Goal: Book appointment/travel/reservation

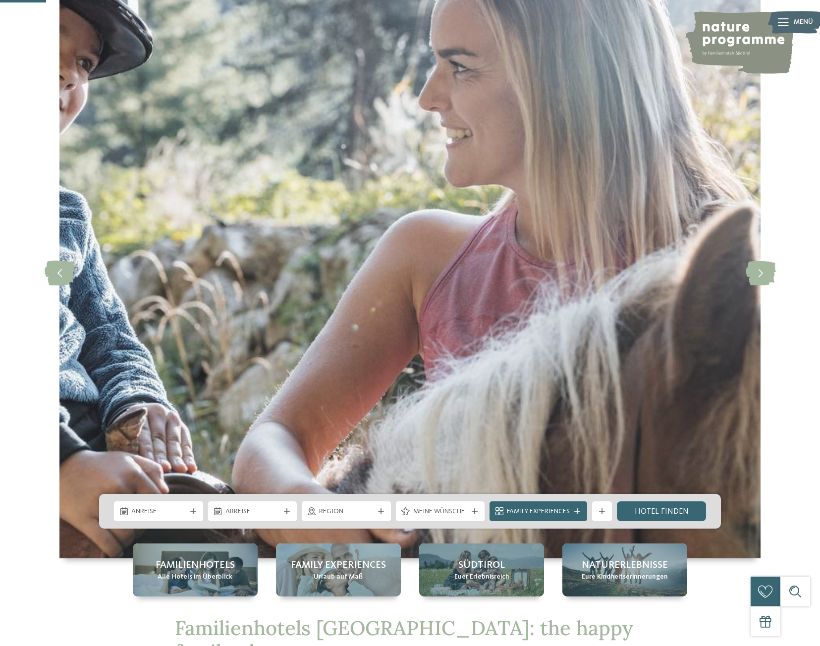
scroll to position [297, 0]
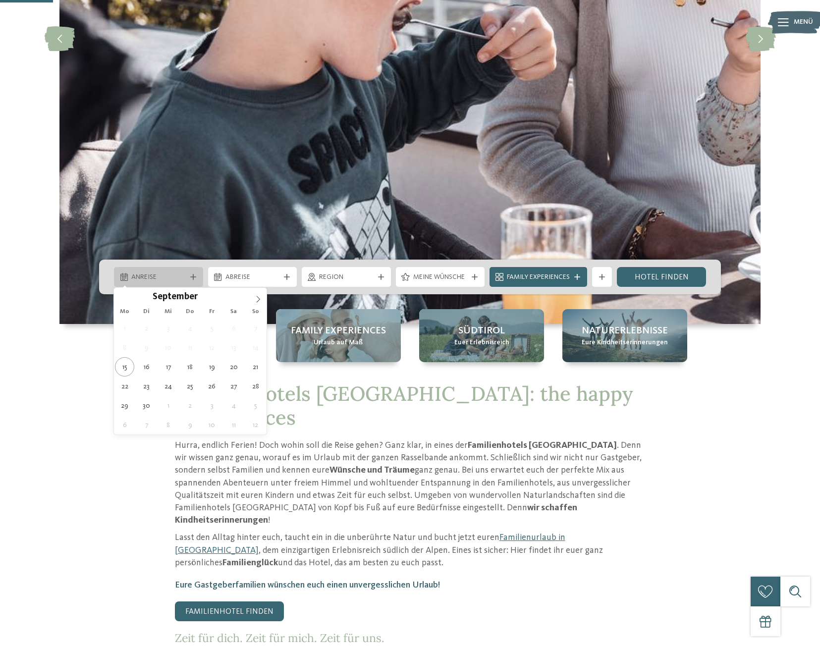
click at [187, 274] on div "Anreise" at bounding box center [158, 277] width 59 height 11
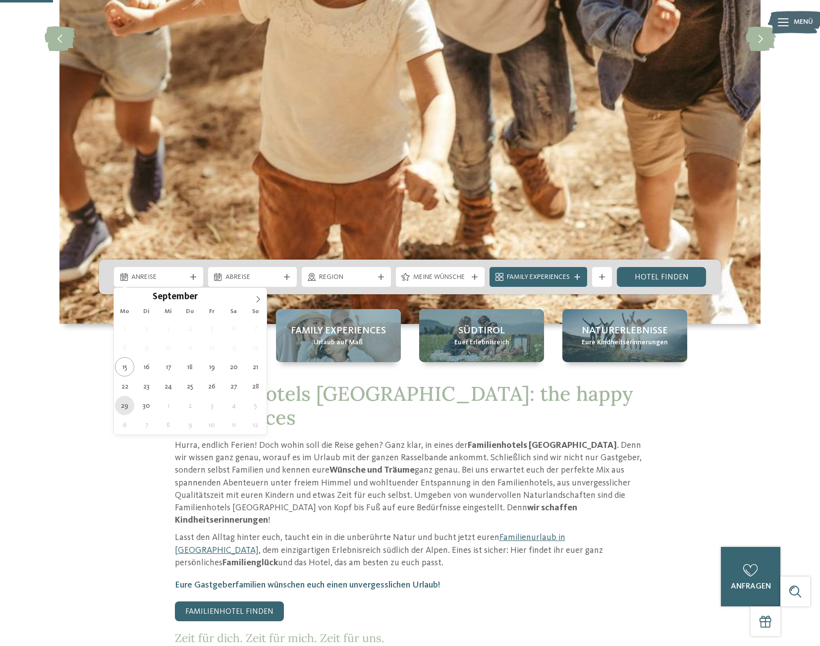
type div "[DATE]"
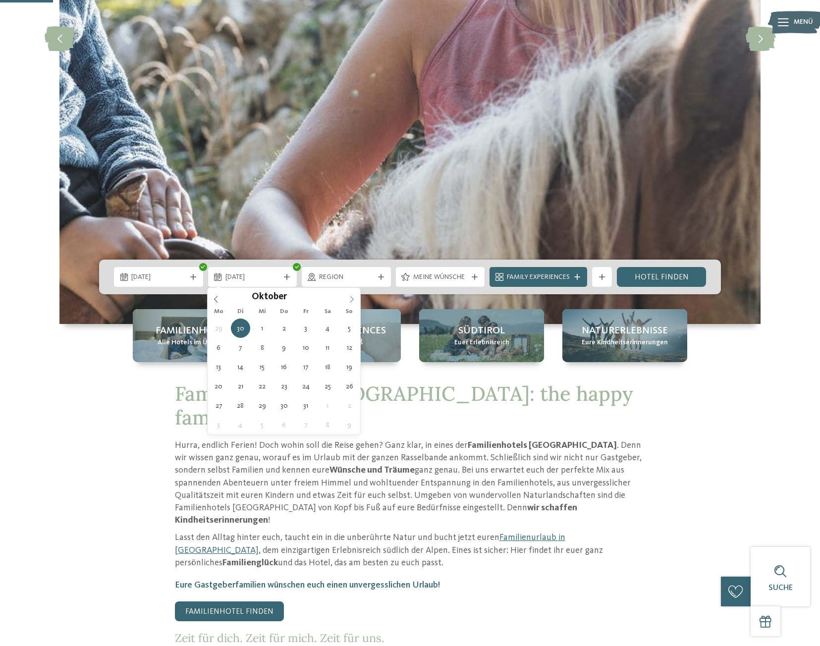
click at [353, 302] on icon at bounding box center [351, 299] width 7 height 7
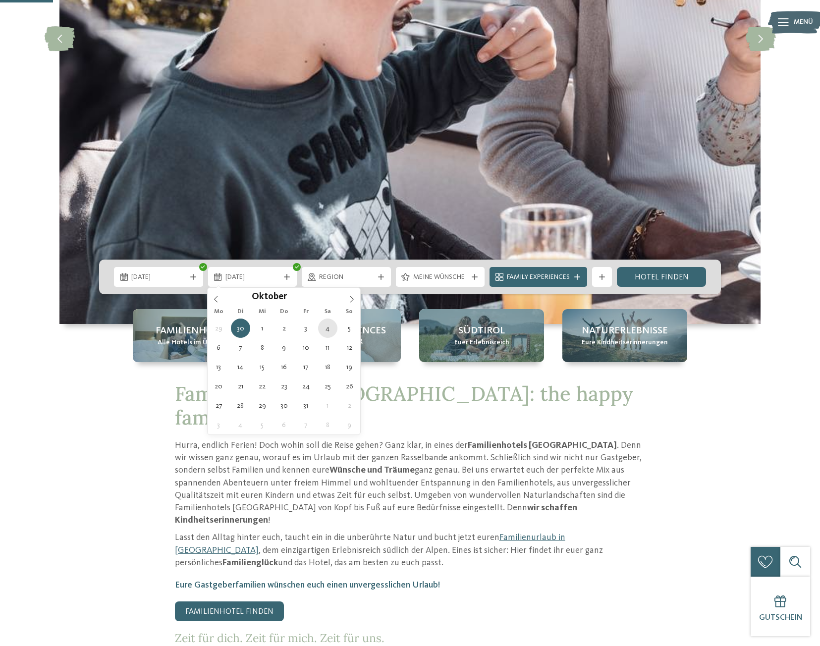
type div "[DATE]"
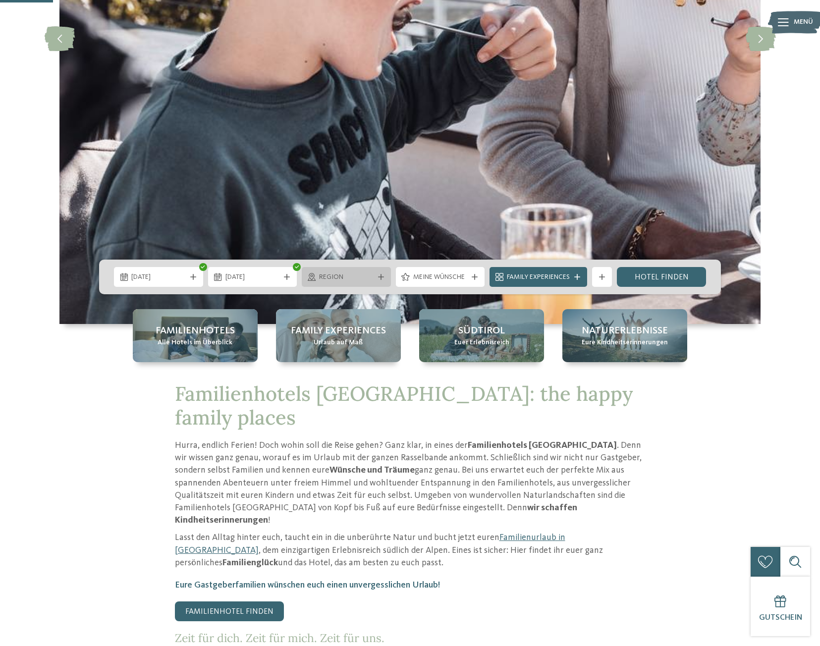
click at [374, 271] on div "Region" at bounding box center [346, 277] width 89 height 20
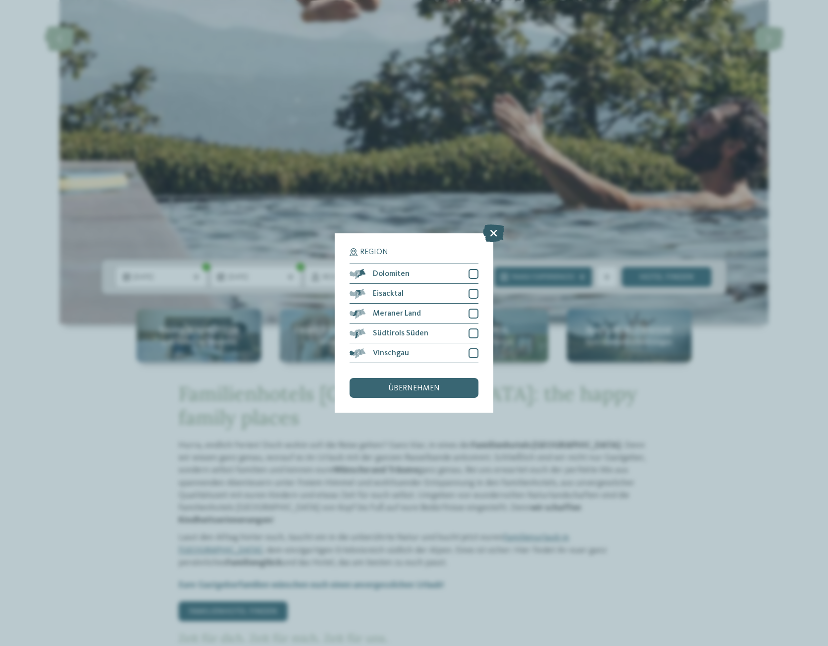
click at [494, 237] on icon at bounding box center [493, 232] width 21 height 17
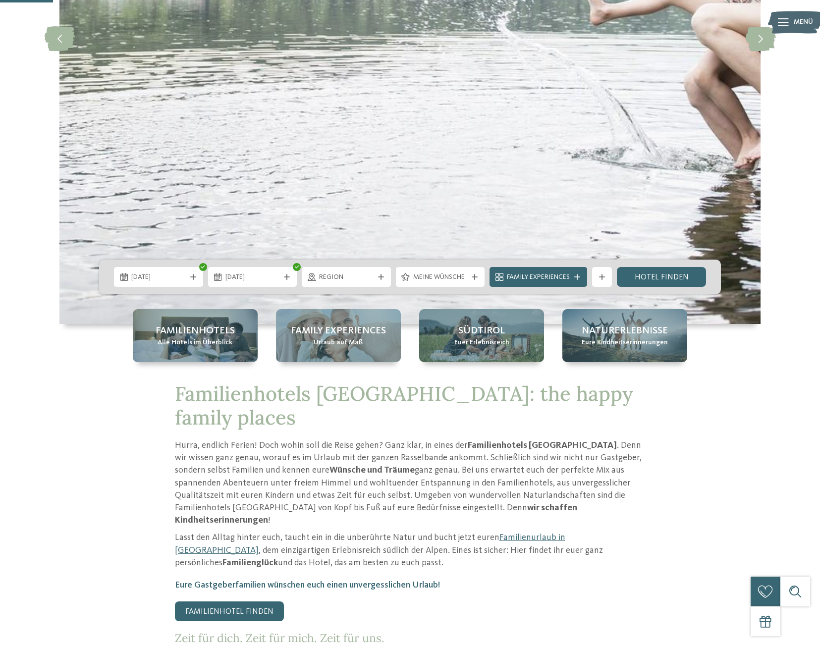
click at [480, 277] on div "Meine Wünsche" at bounding box center [440, 277] width 89 height 20
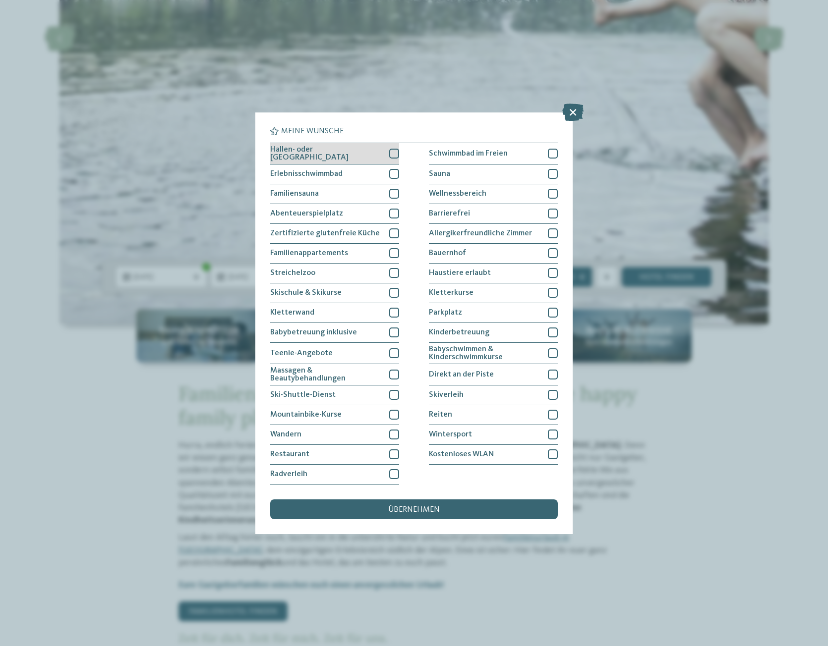
click at [393, 154] on div at bounding box center [394, 154] width 10 height 10
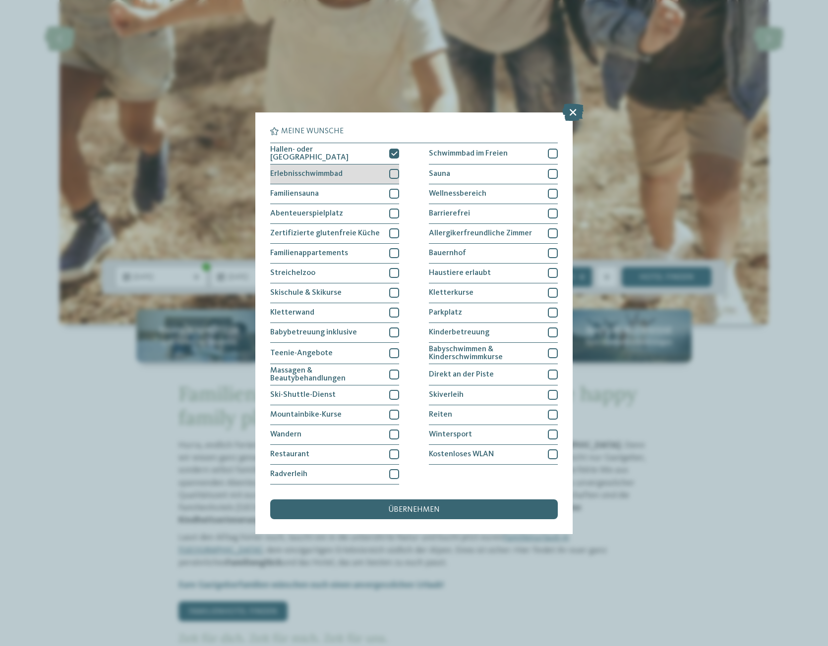
click at [397, 171] on div at bounding box center [394, 174] width 10 height 10
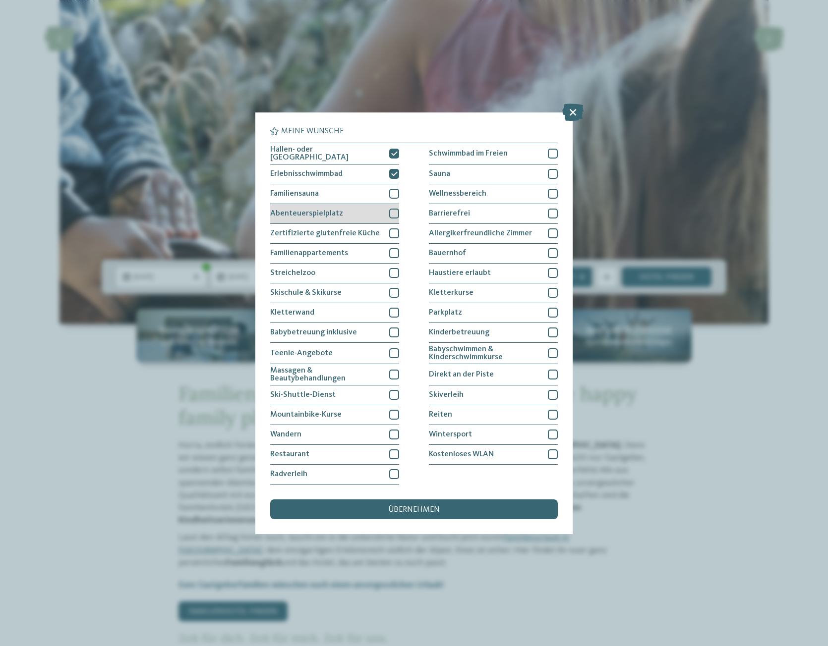
click at [391, 212] on div at bounding box center [394, 214] width 10 height 10
click at [396, 271] on div at bounding box center [394, 273] width 10 height 10
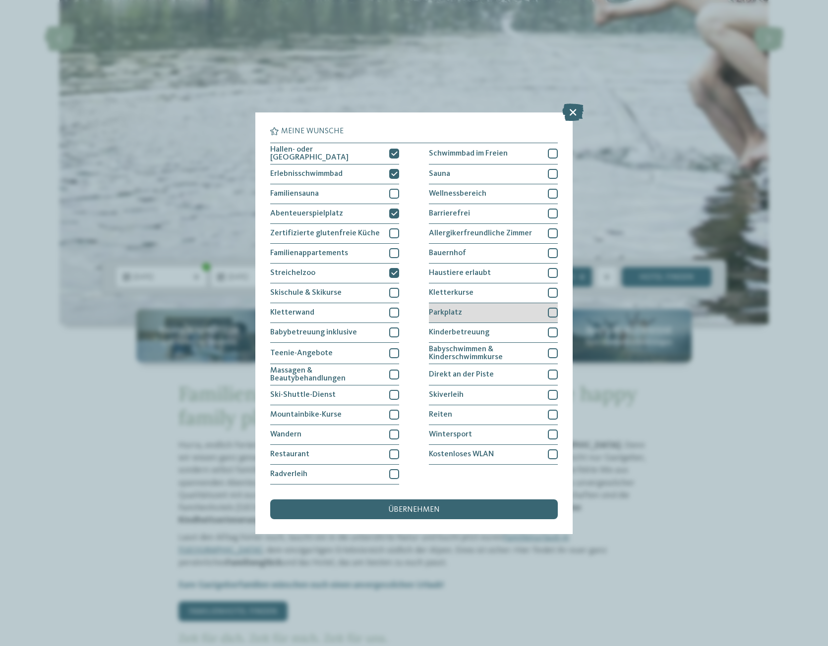
click at [523, 313] on div "Parkplatz" at bounding box center [493, 313] width 129 height 20
click at [523, 256] on div "Bauernhof" at bounding box center [493, 254] width 129 height 20
click at [444, 504] on div "übernehmen" at bounding box center [413, 510] width 287 height 20
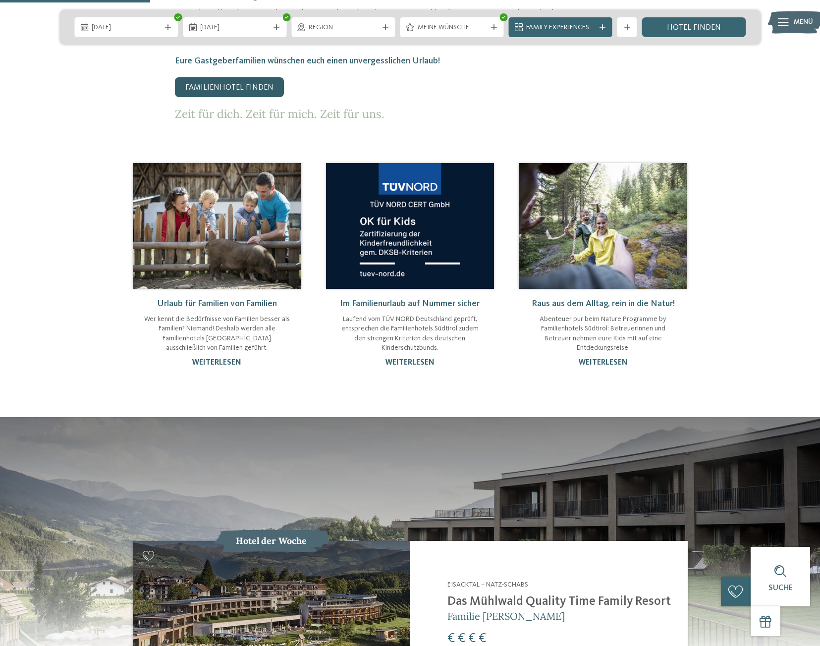
scroll to position [842, 0]
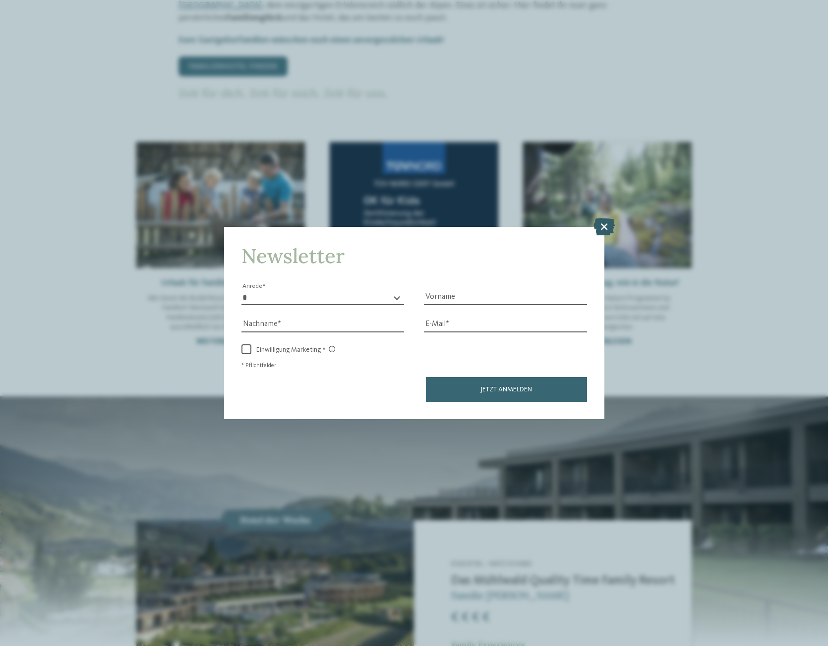
click at [605, 224] on icon at bounding box center [603, 226] width 21 height 17
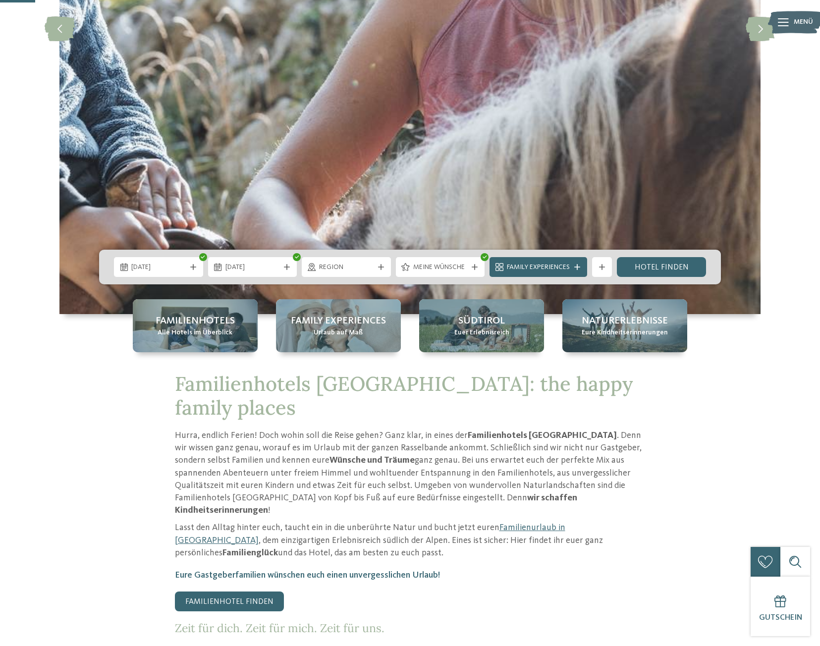
scroll to position [198, 0]
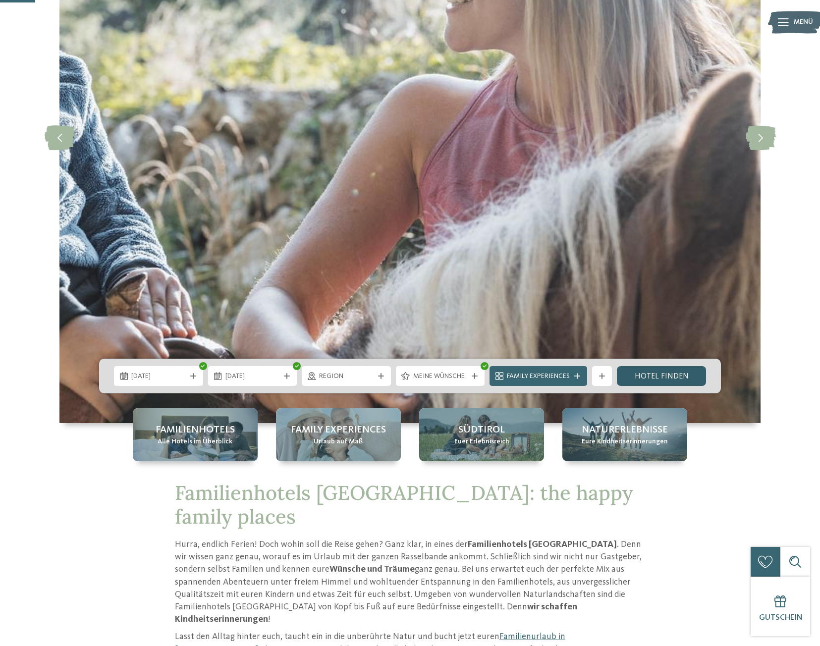
click at [670, 373] on link "Hotel finden" at bounding box center [661, 376] width 89 height 20
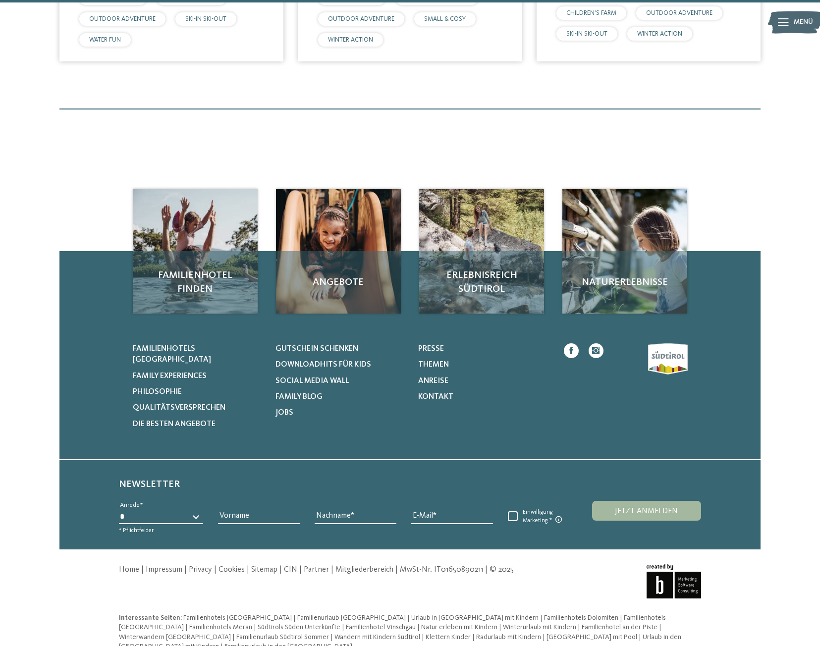
scroll to position [233, 0]
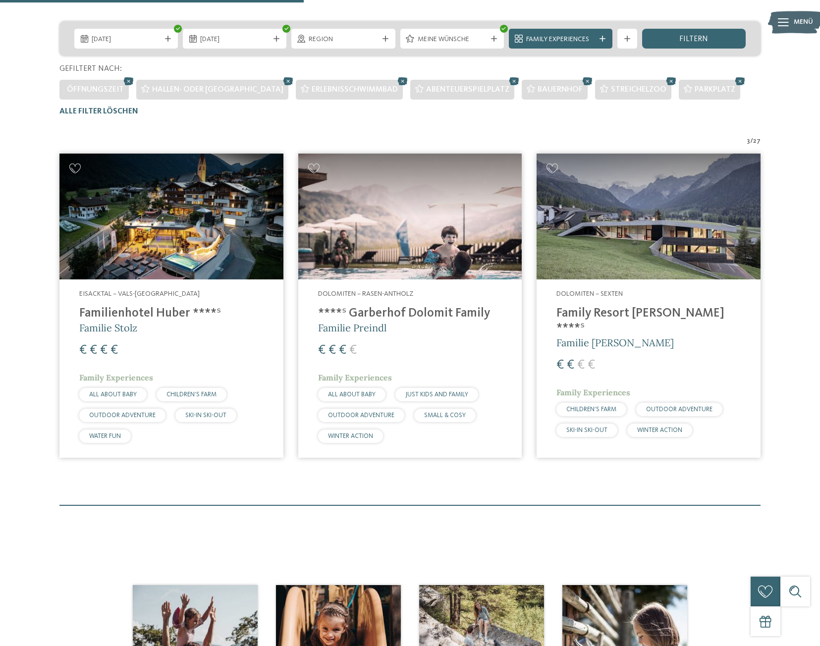
click at [238, 223] on img at bounding box center [171, 217] width 224 height 126
click at [450, 262] on img at bounding box center [410, 217] width 224 height 126
click at [354, 284] on div "Dolomiten – Rasen-Antholz ****ˢ Garberhof Dolomit Family Familie Preindl € € € …" at bounding box center [410, 368] width 224 height 178
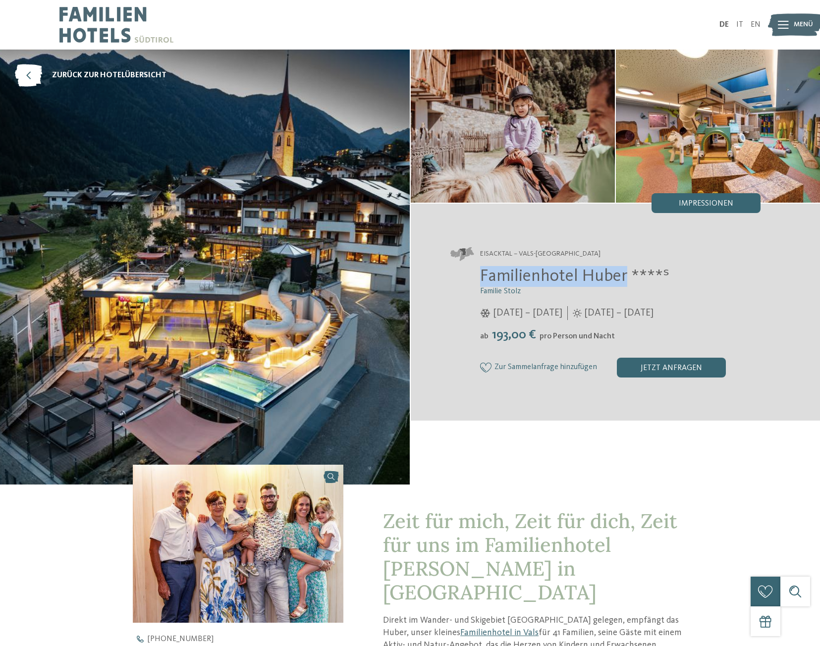
drag, startPoint x: 627, startPoint y: 274, endPoint x: 482, endPoint y: 278, distance: 145.3
click at [482, 278] on span "Familienhotel Huber ****ˢ" at bounding box center [574, 276] width 189 height 17
copy span "Familienhotel Huber"
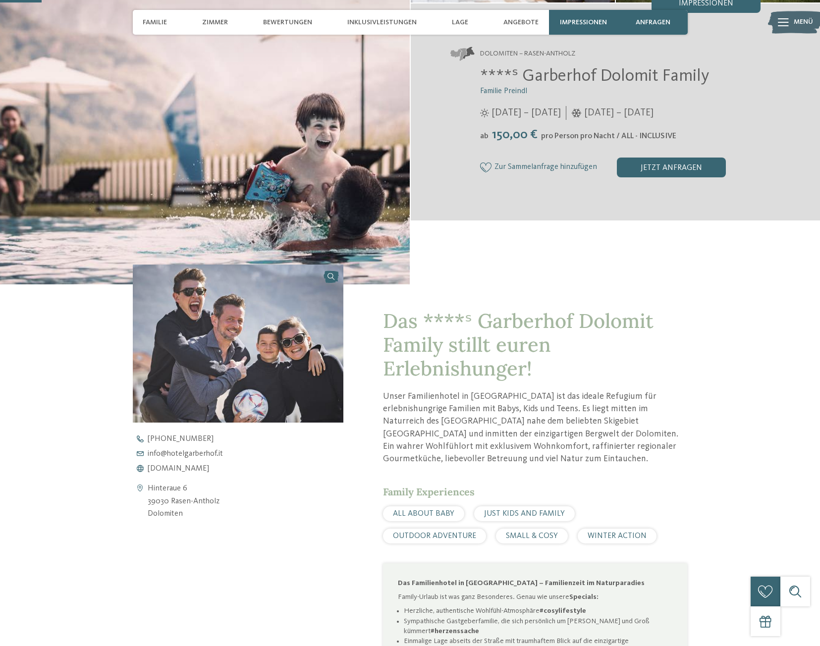
scroll to position [50, 0]
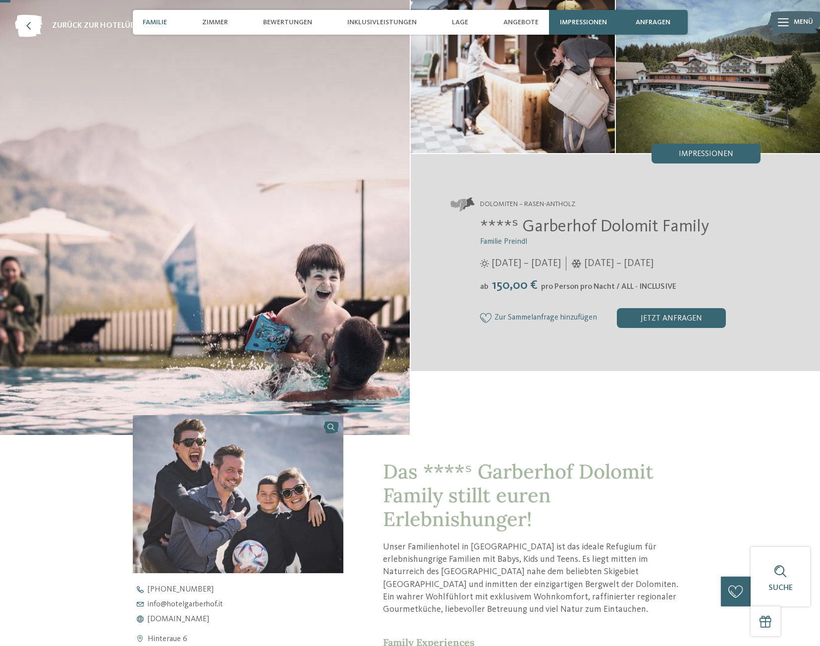
click at [164, 22] on span "Familie" at bounding box center [155, 22] width 24 height 8
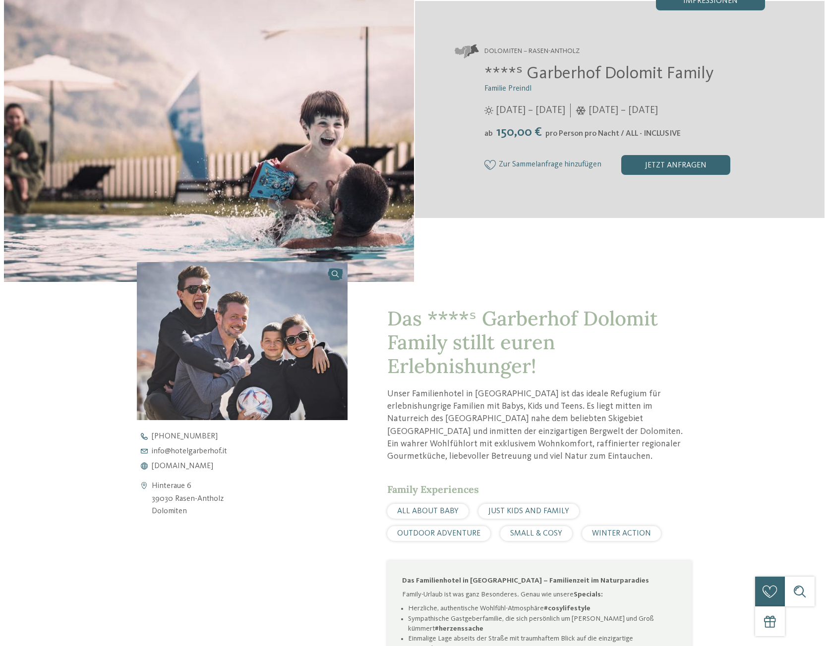
scroll to position [0, 0]
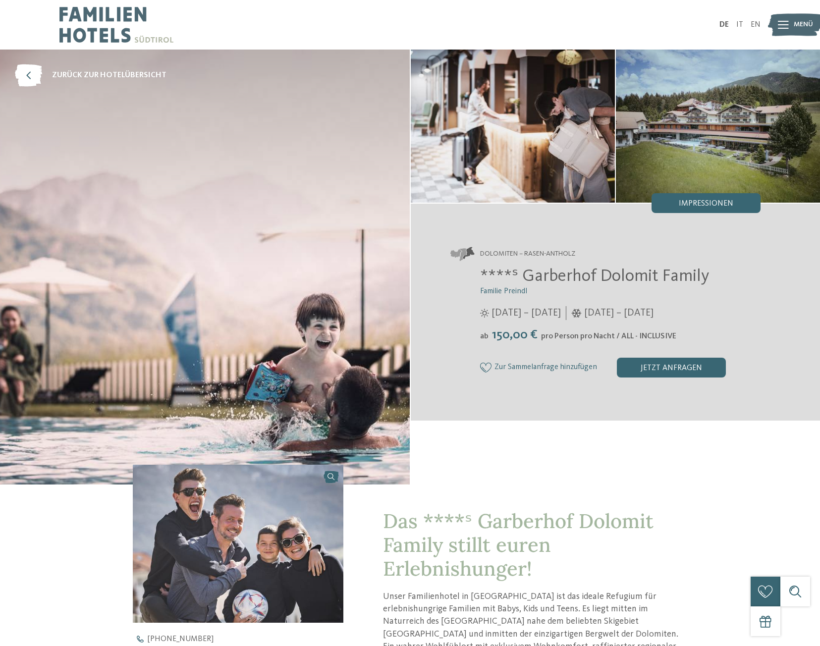
click at [781, 26] on icon at bounding box center [783, 25] width 11 height 8
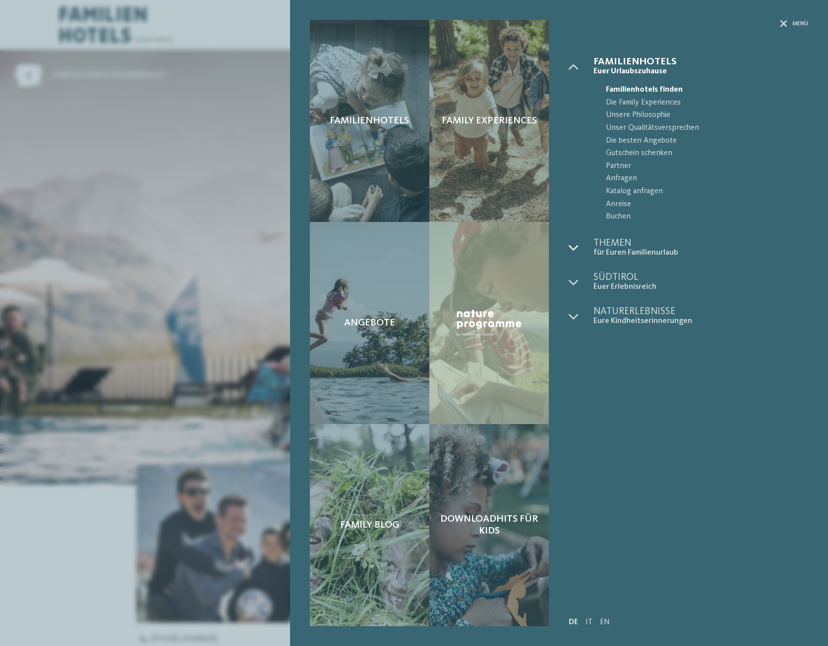
click at [569, 244] on icon at bounding box center [573, 248] width 10 height 10
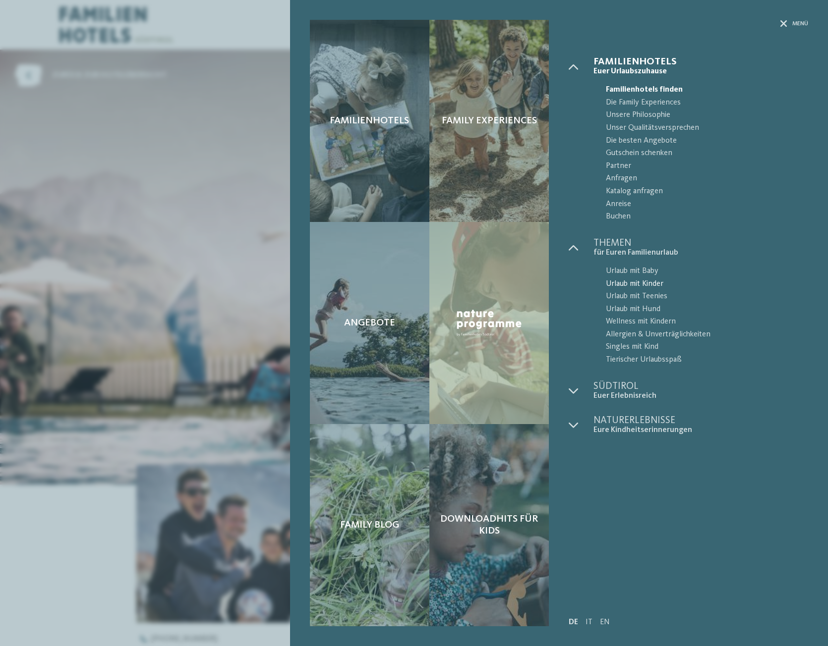
click at [656, 285] on span "Urlaub mit Kinder" at bounding box center [707, 284] width 202 height 13
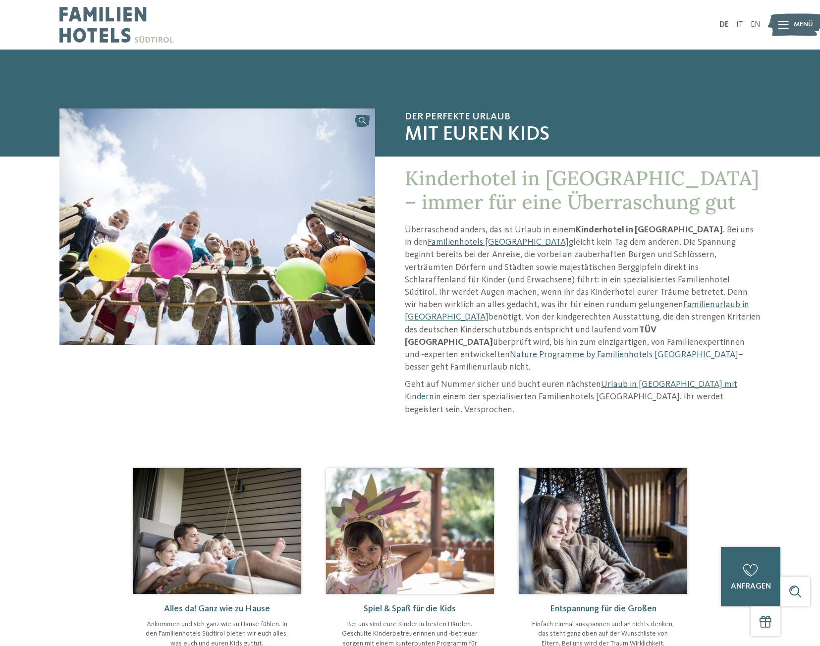
click at [784, 18] on div at bounding box center [783, 24] width 11 height 25
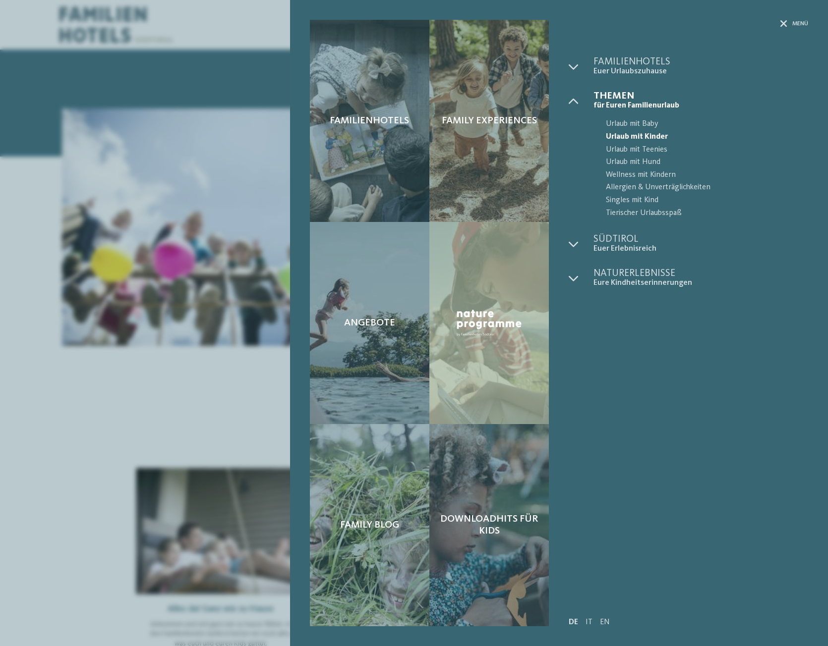
click at [210, 60] on div "Familienhotels Family Experiences Angebote" at bounding box center [414, 323] width 828 height 646
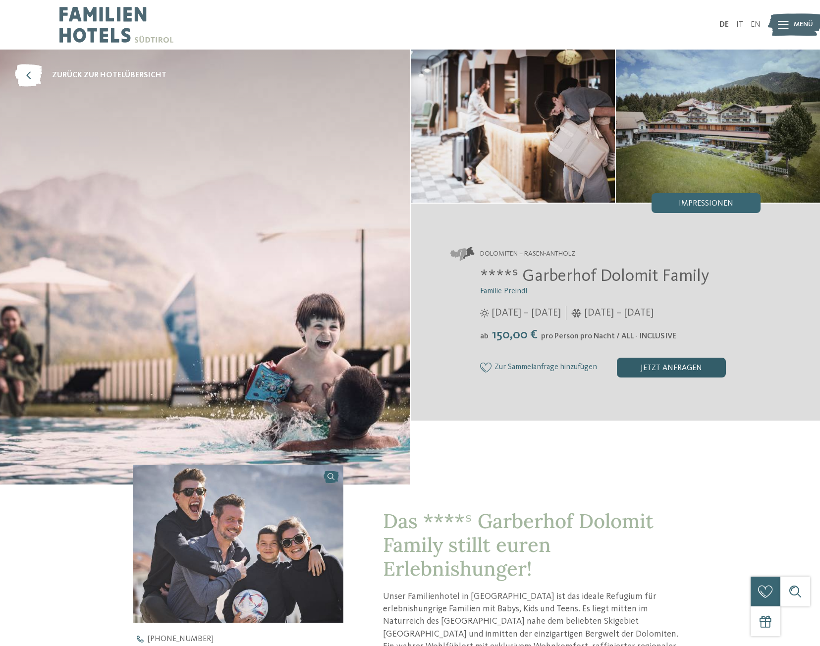
click at [699, 372] on div "jetzt anfragen" at bounding box center [671, 368] width 109 height 20
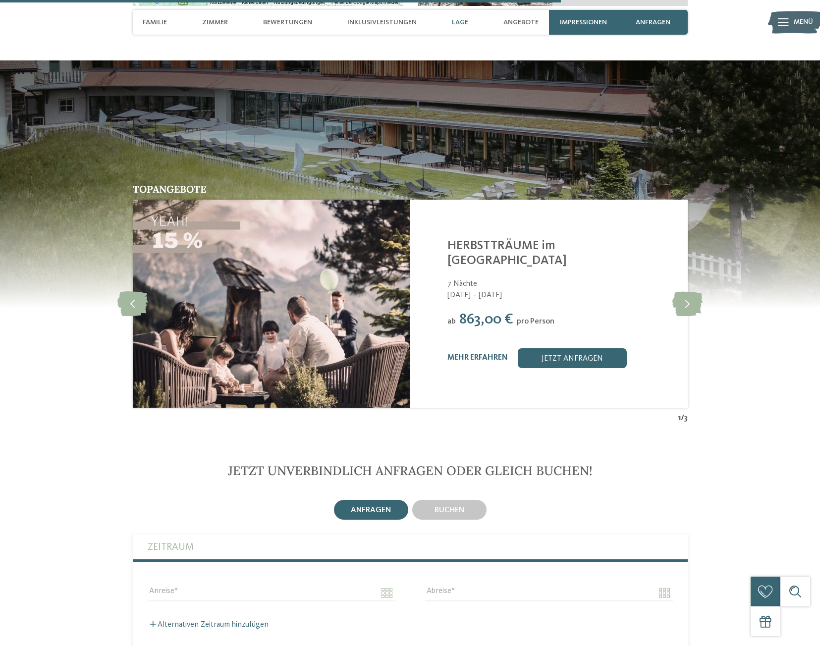
scroll to position [2700, 0]
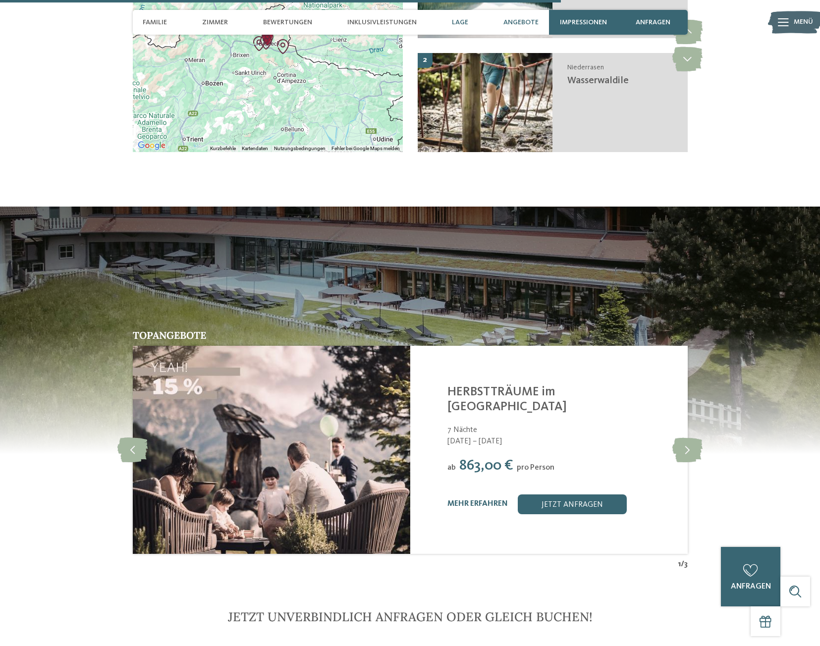
click at [518, 21] on span "Angebote" at bounding box center [520, 22] width 35 height 8
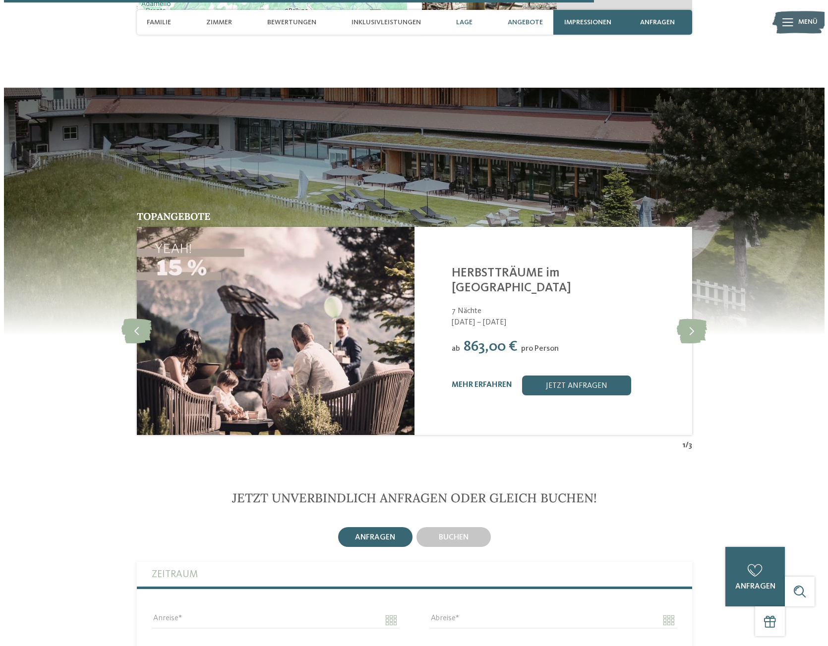
scroll to position [2842, 0]
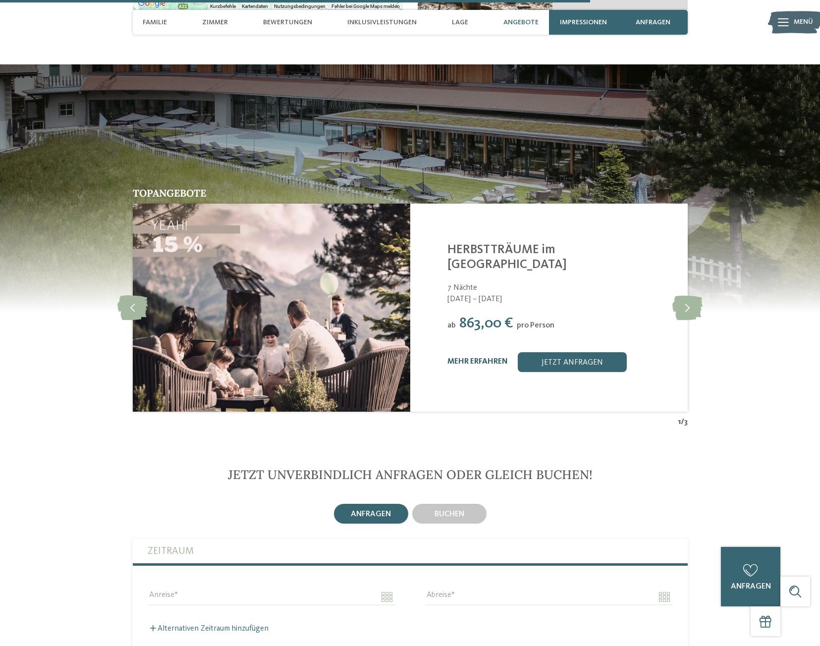
click at [465, 358] on link "mehr erfahren" at bounding box center [477, 362] width 60 height 8
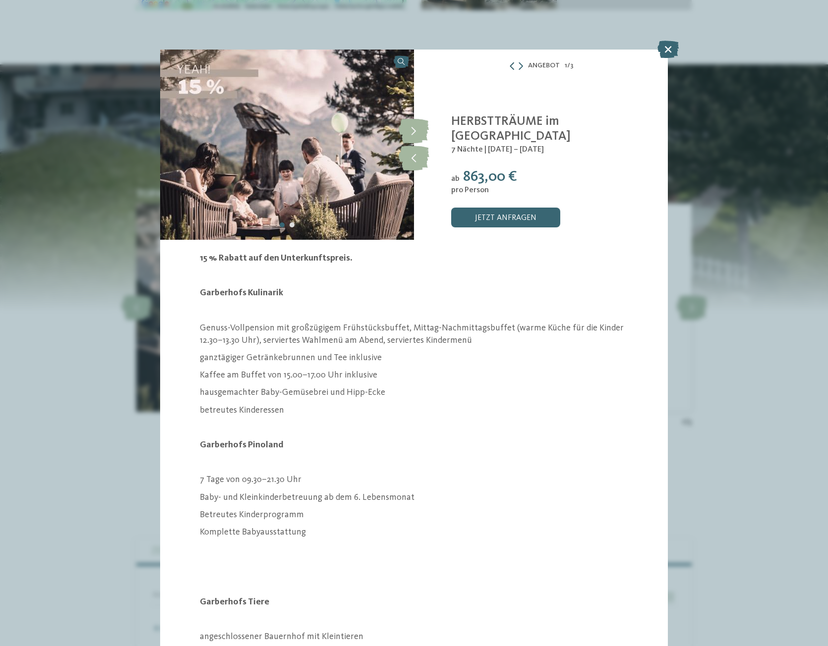
click at [512, 69] on icon at bounding box center [512, 66] width 8 height 8
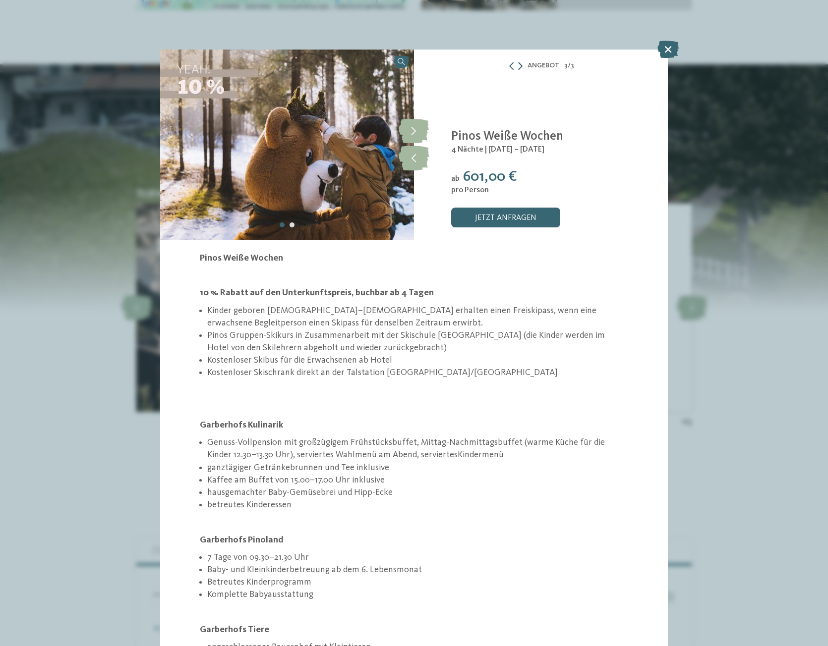
click at [518, 64] on icon at bounding box center [520, 66] width 4 height 8
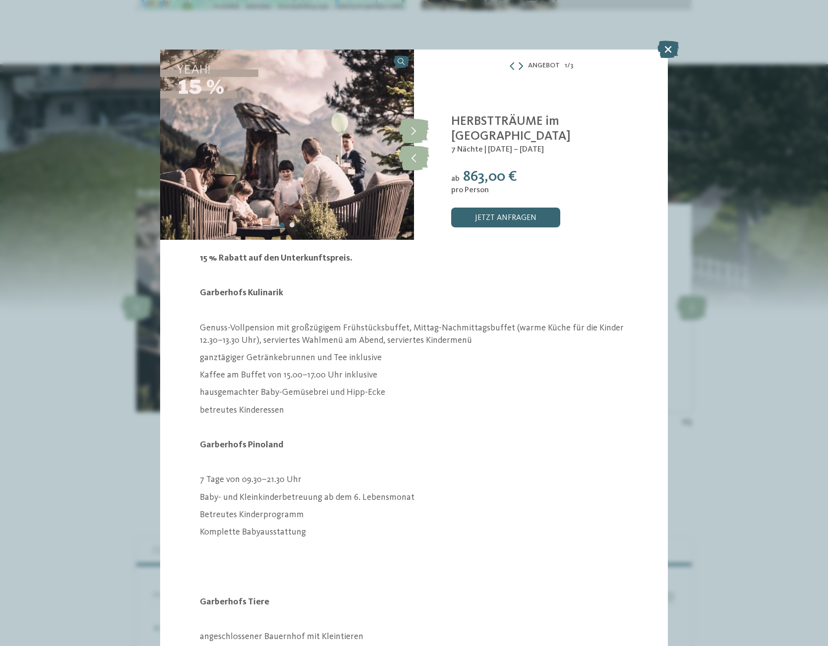
click at [518, 64] on icon at bounding box center [520, 66] width 4 height 8
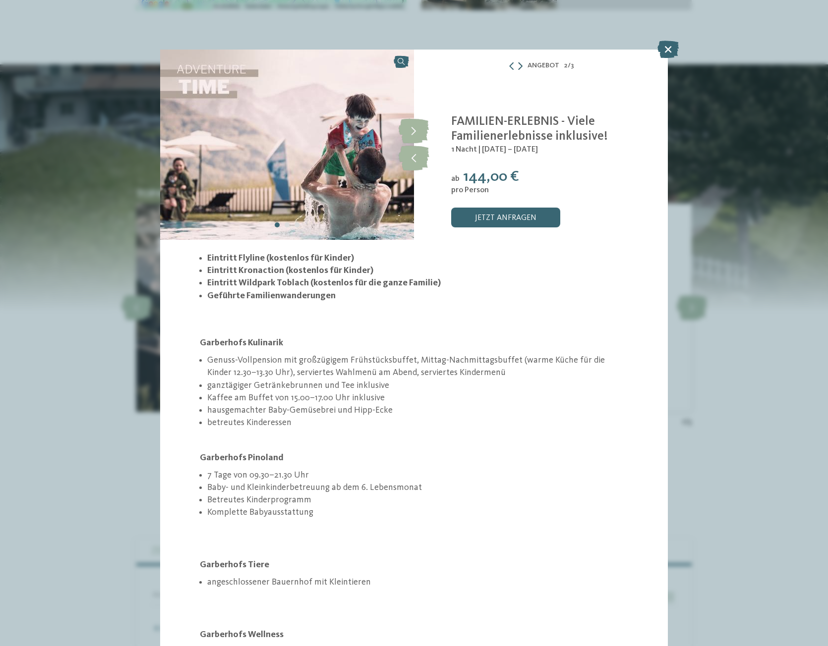
click at [518, 64] on icon at bounding box center [520, 66] width 4 height 8
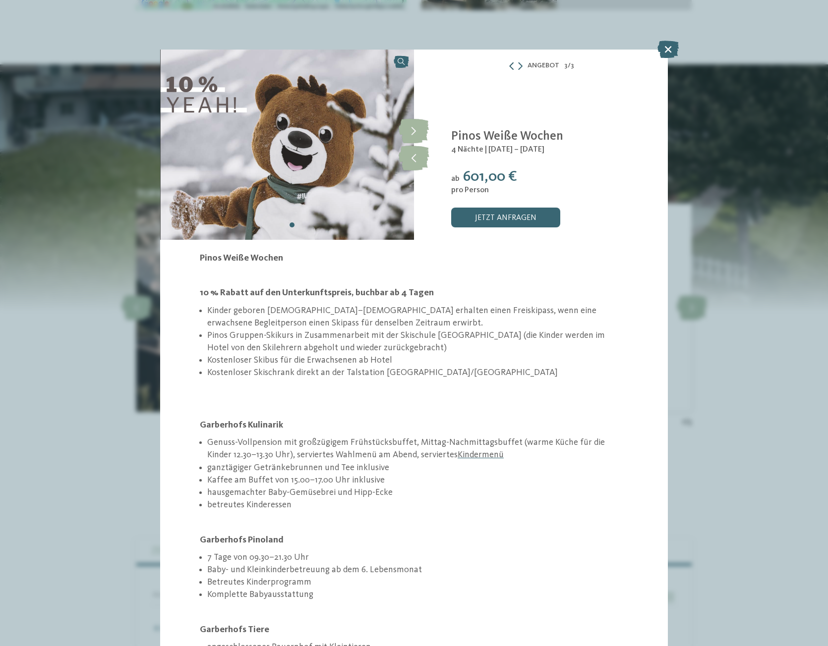
click at [509, 62] on icon at bounding box center [511, 66] width 8 height 8
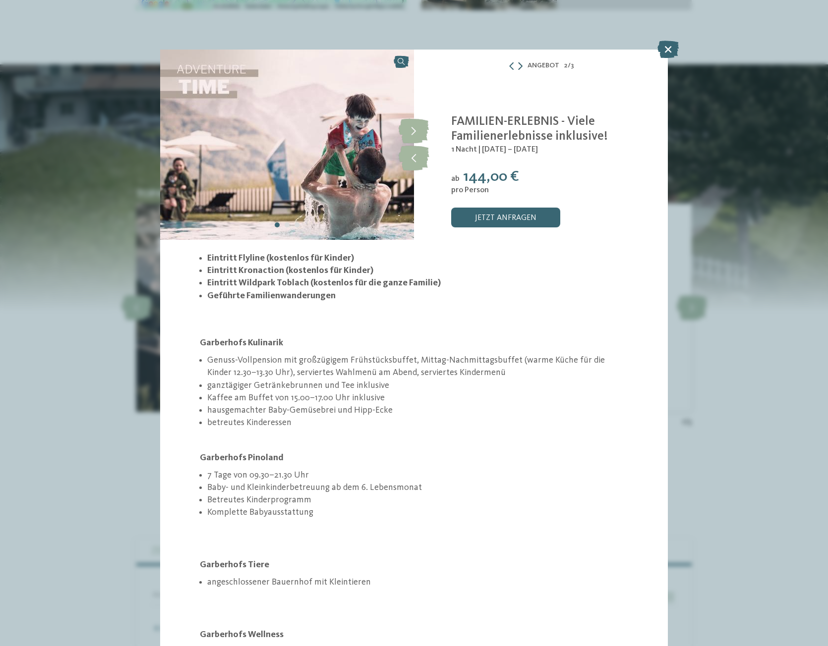
click at [518, 62] on icon at bounding box center [520, 66] width 4 height 8
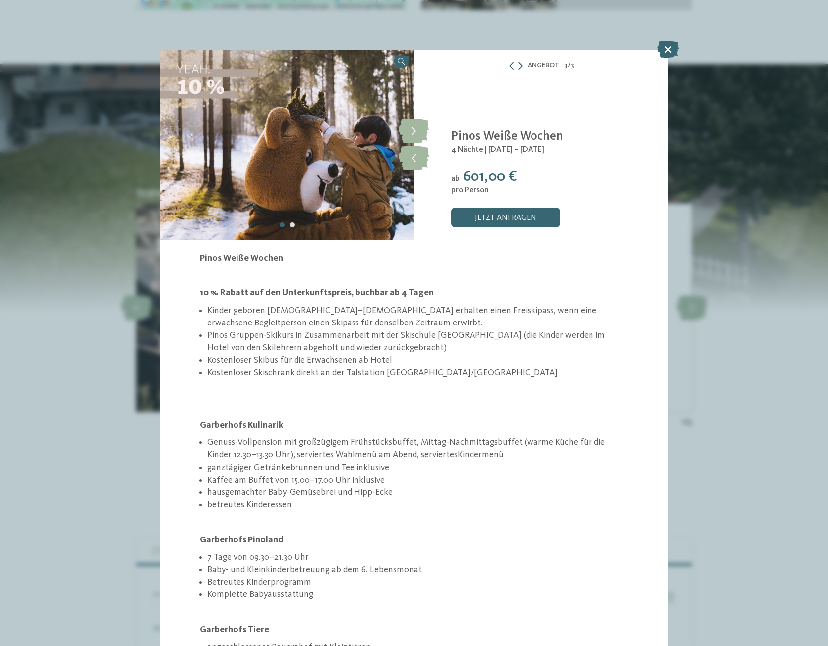
click at [507, 63] on icon at bounding box center [511, 66] width 8 height 8
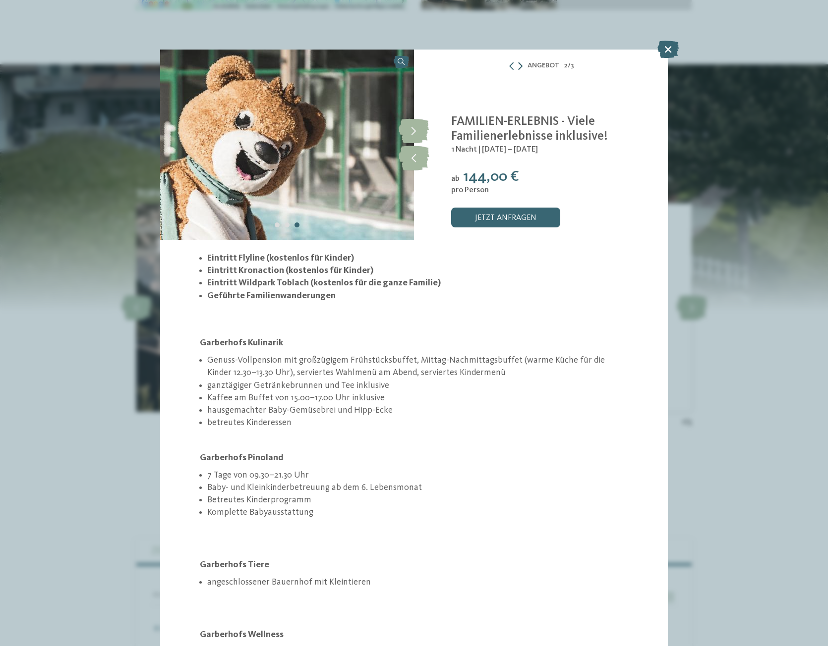
click at [518, 66] on icon at bounding box center [520, 66] width 4 height 8
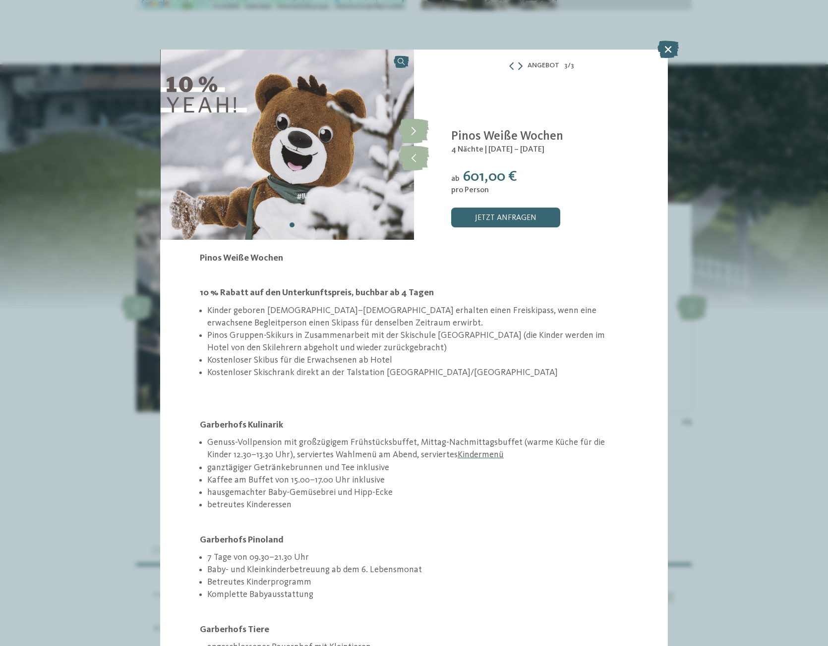
click at [518, 66] on icon at bounding box center [520, 66] width 4 height 8
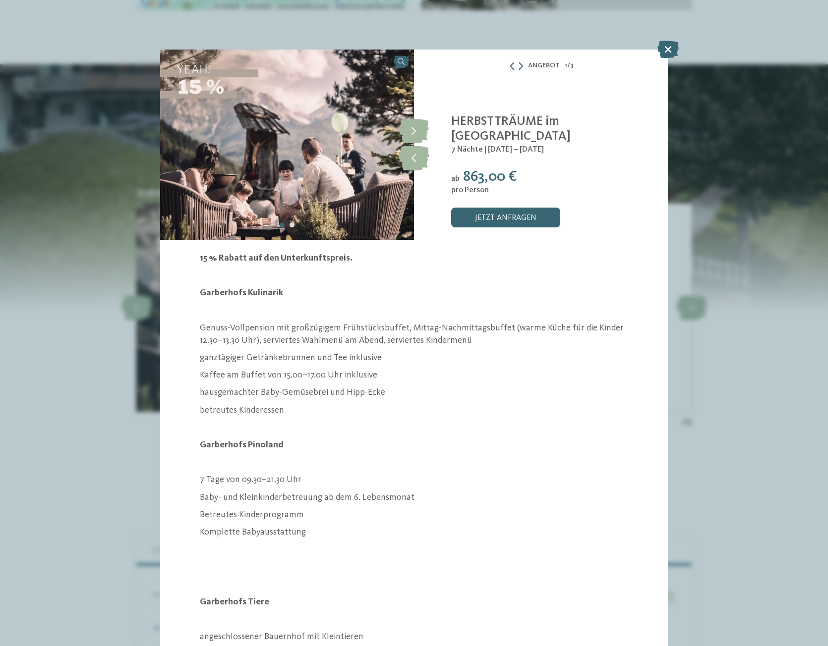
click at [518, 64] on icon at bounding box center [520, 66] width 4 height 8
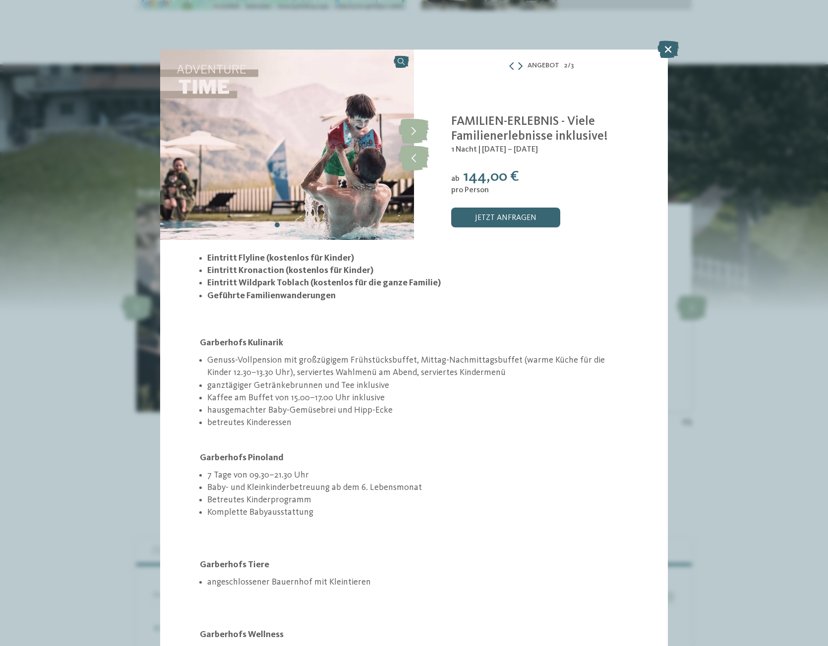
click at [518, 65] on icon at bounding box center [520, 66] width 4 height 8
